Goal: Navigation & Orientation: Find specific page/section

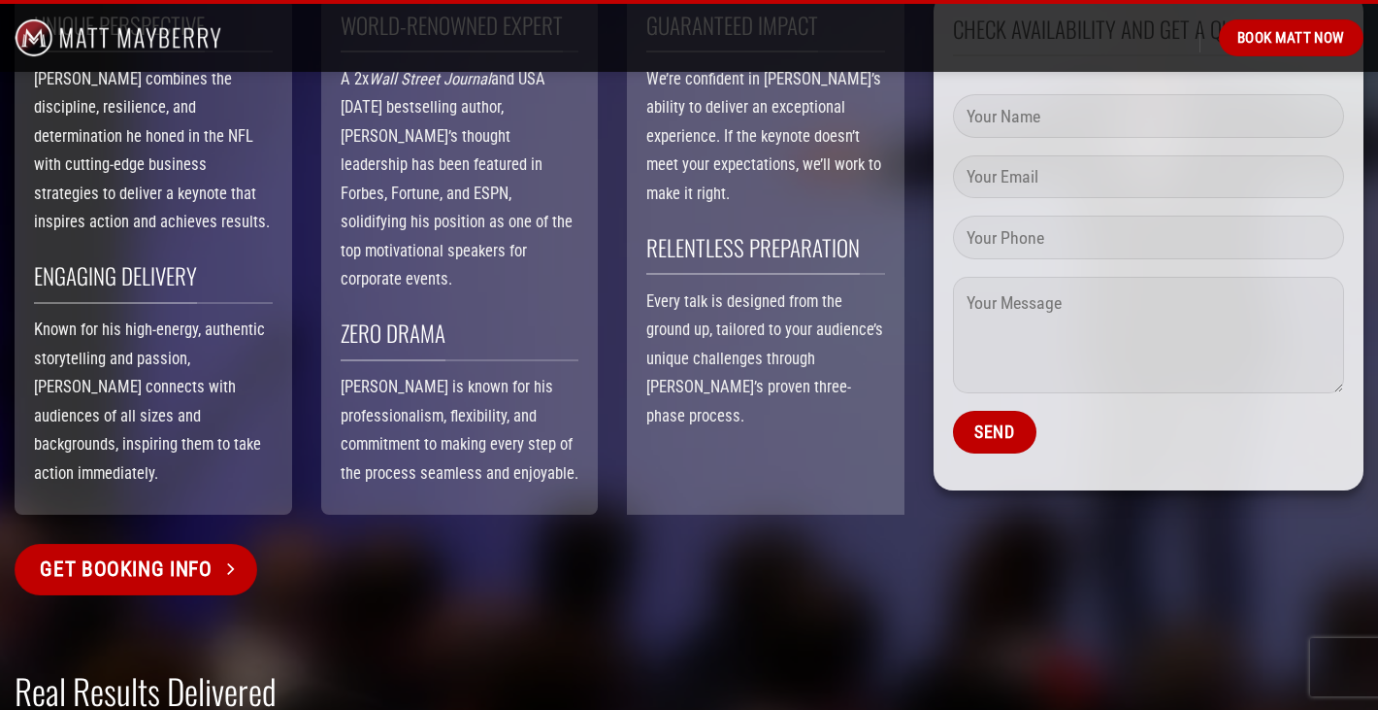
scroll to position [2600, 0]
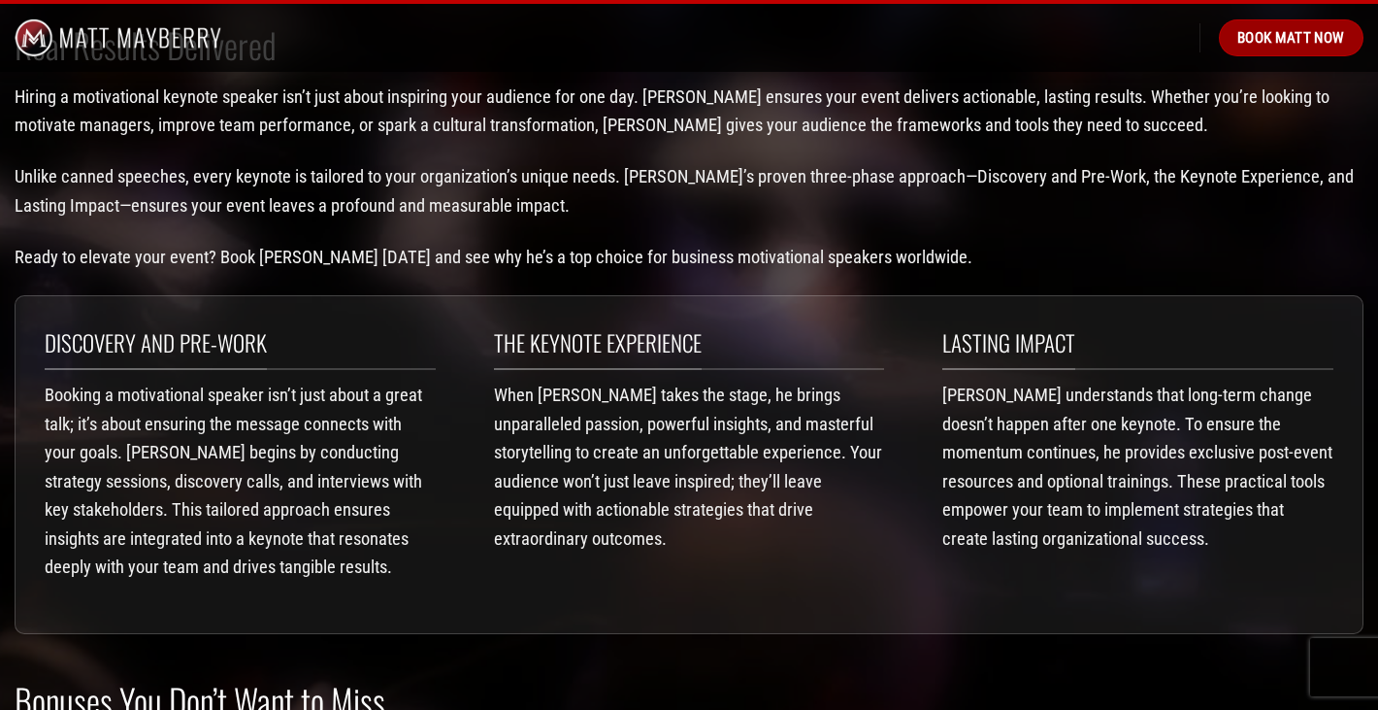
click at [1253, 36] on span "Book Matt Now" at bounding box center [1292, 37] width 108 height 23
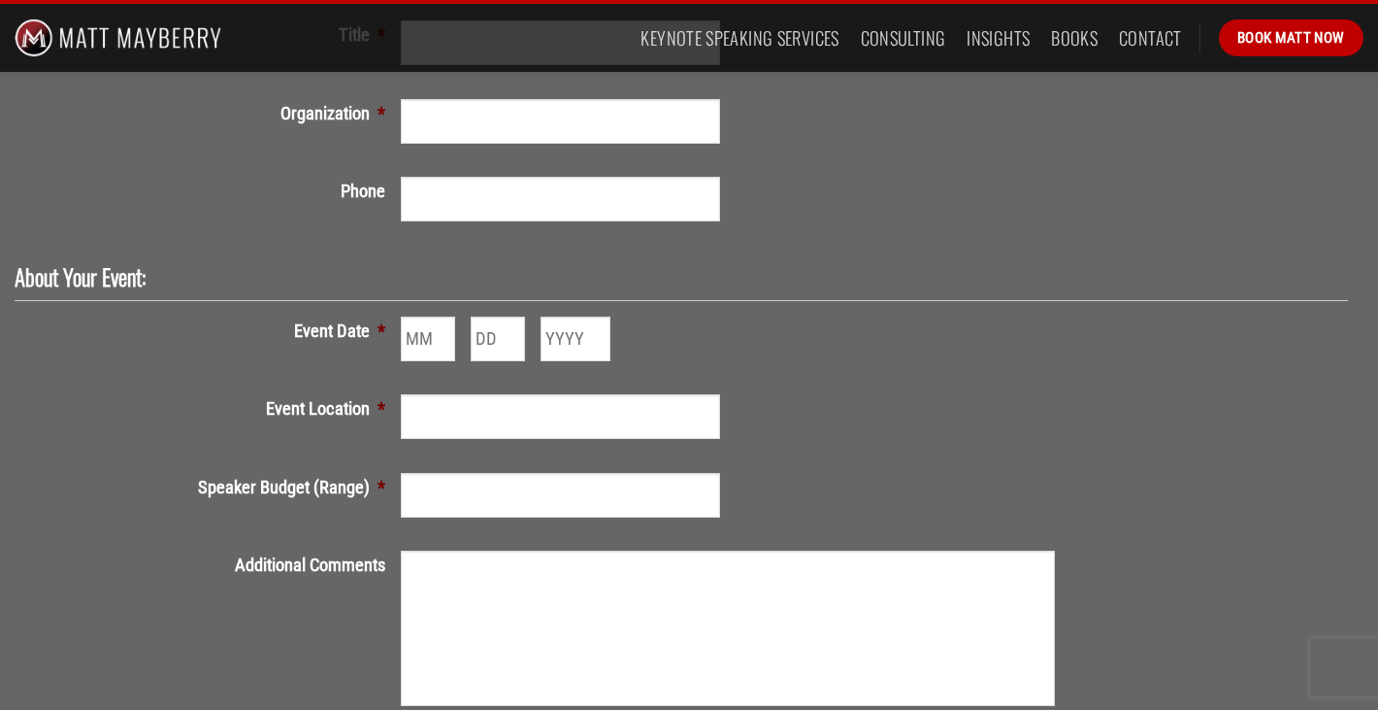
scroll to position [508, 0]
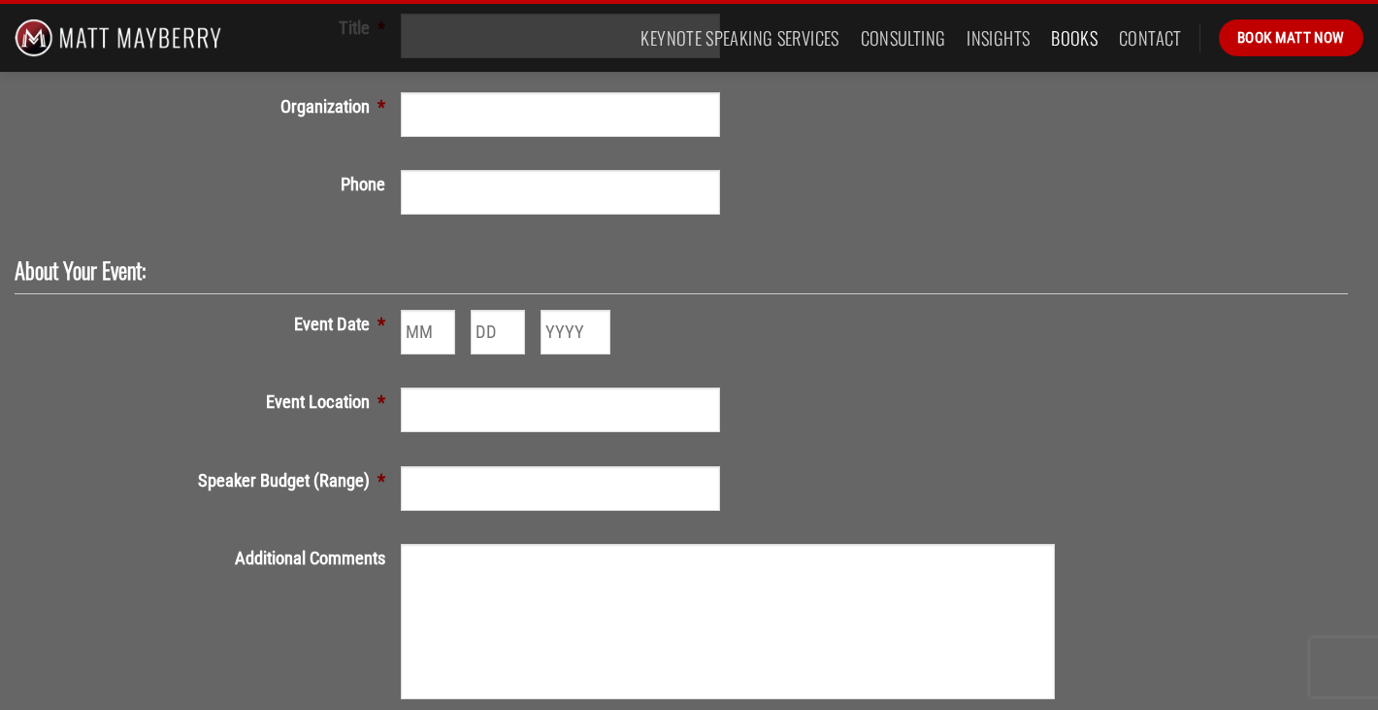
click at [1053, 42] on link "Books" at bounding box center [1074, 37] width 47 height 35
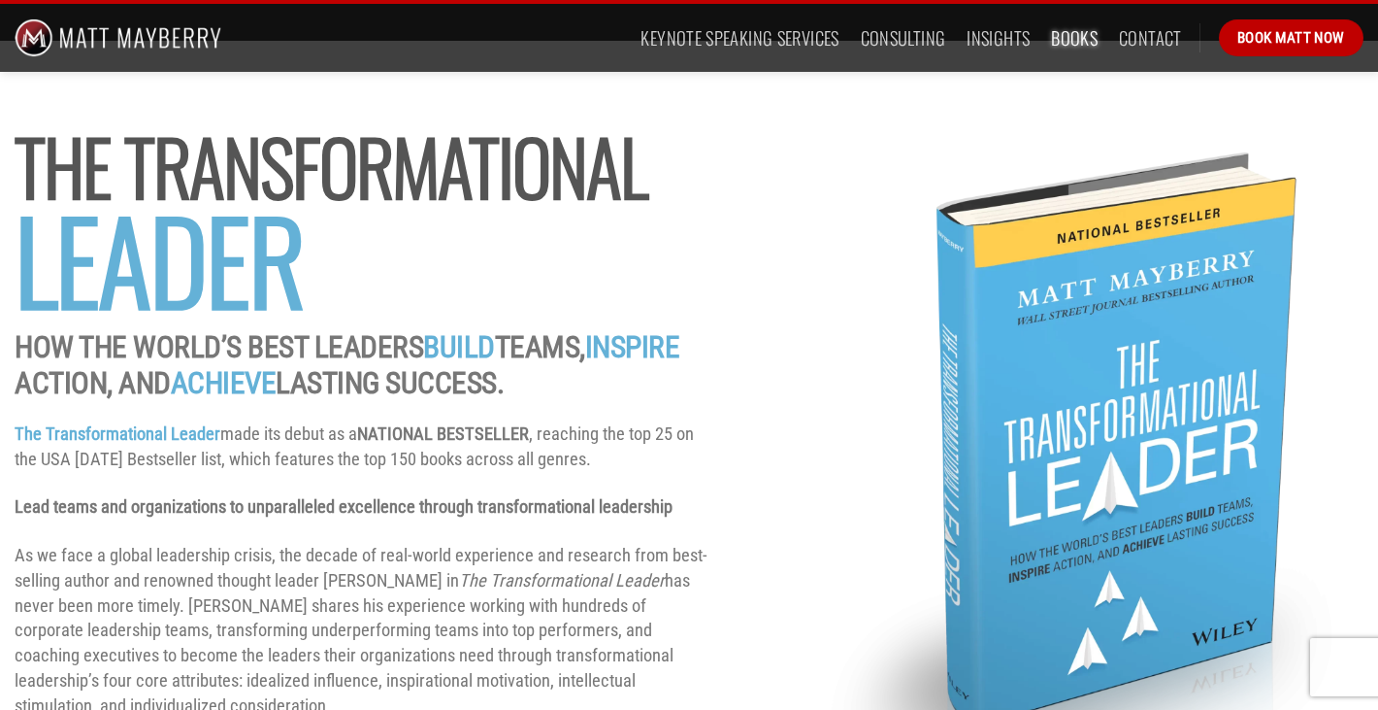
scroll to position [162, 0]
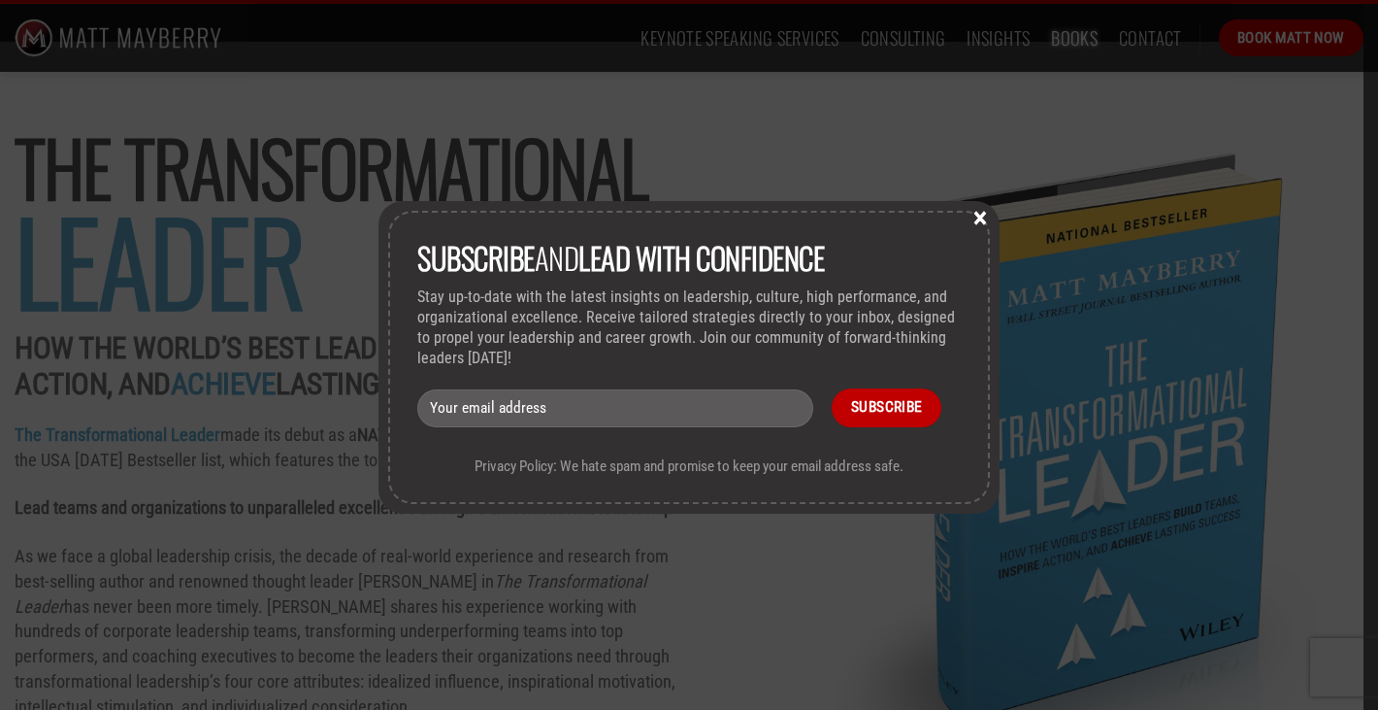
click at [974, 212] on button "×" at bounding box center [980, 216] width 29 height 17
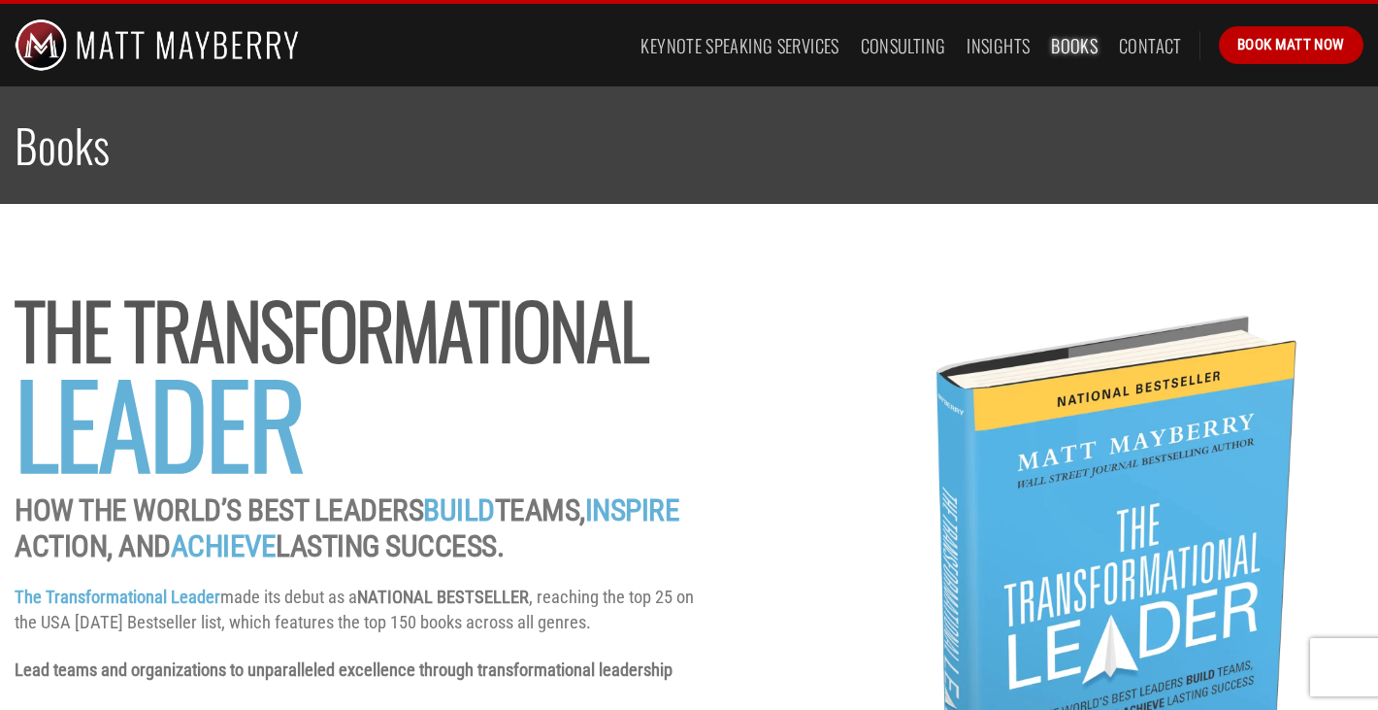
scroll to position [0, 0]
click at [970, 48] on link "Insights" at bounding box center [998, 45] width 63 height 35
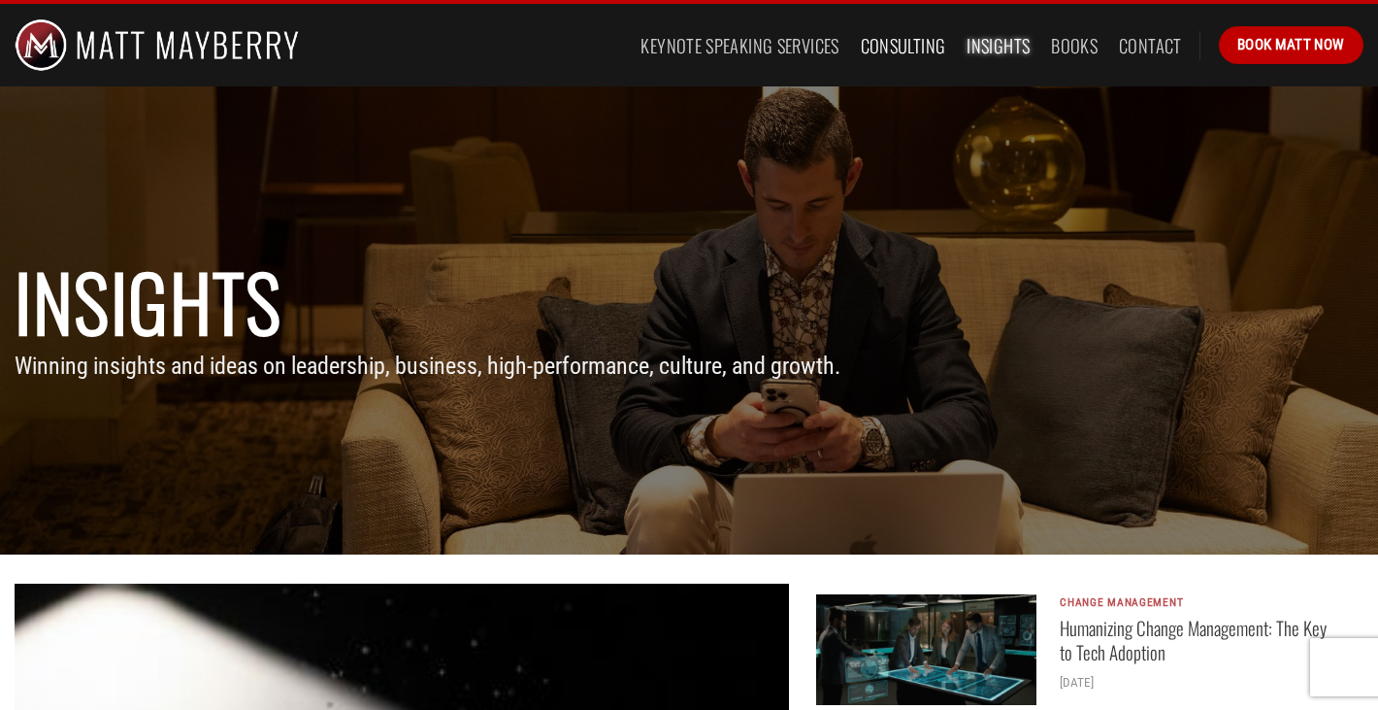
click at [887, 55] on link "Consulting" at bounding box center [903, 45] width 85 height 35
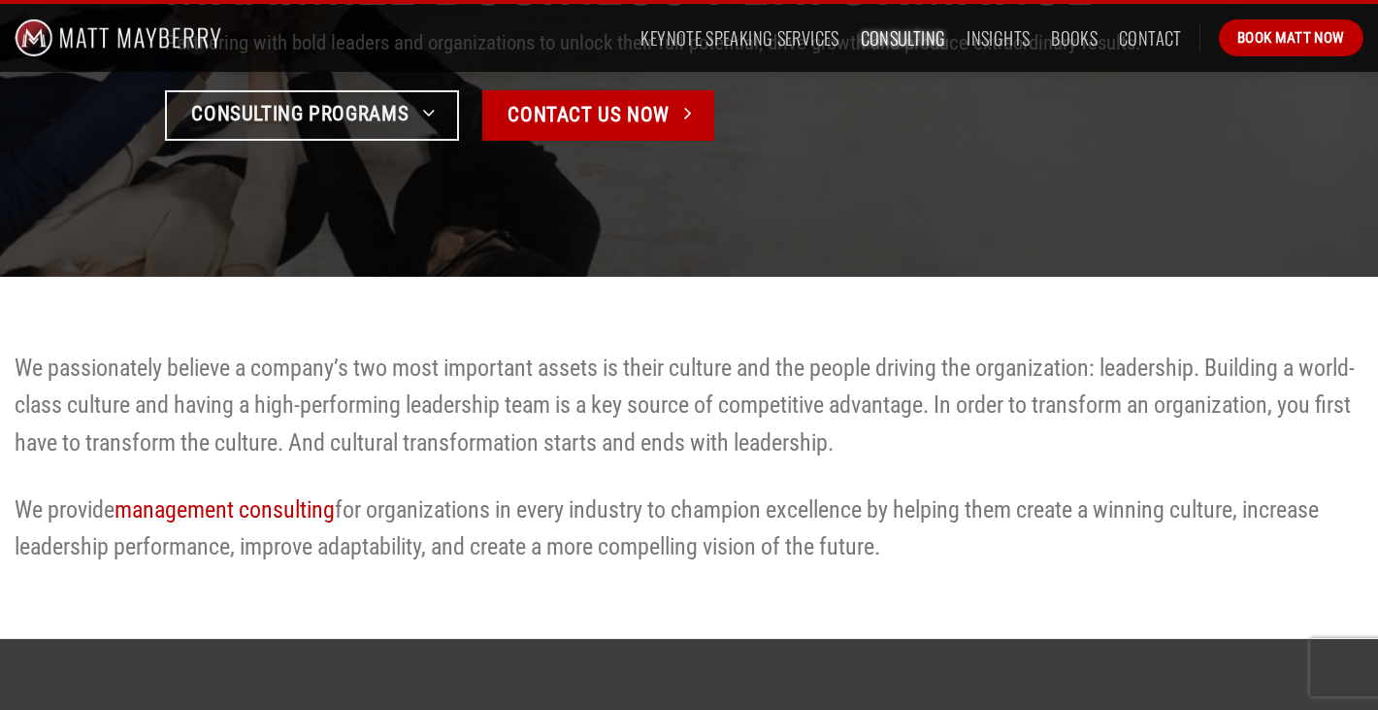
scroll to position [1514, 0]
